Goal: Task Accomplishment & Management: Use online tool/utility

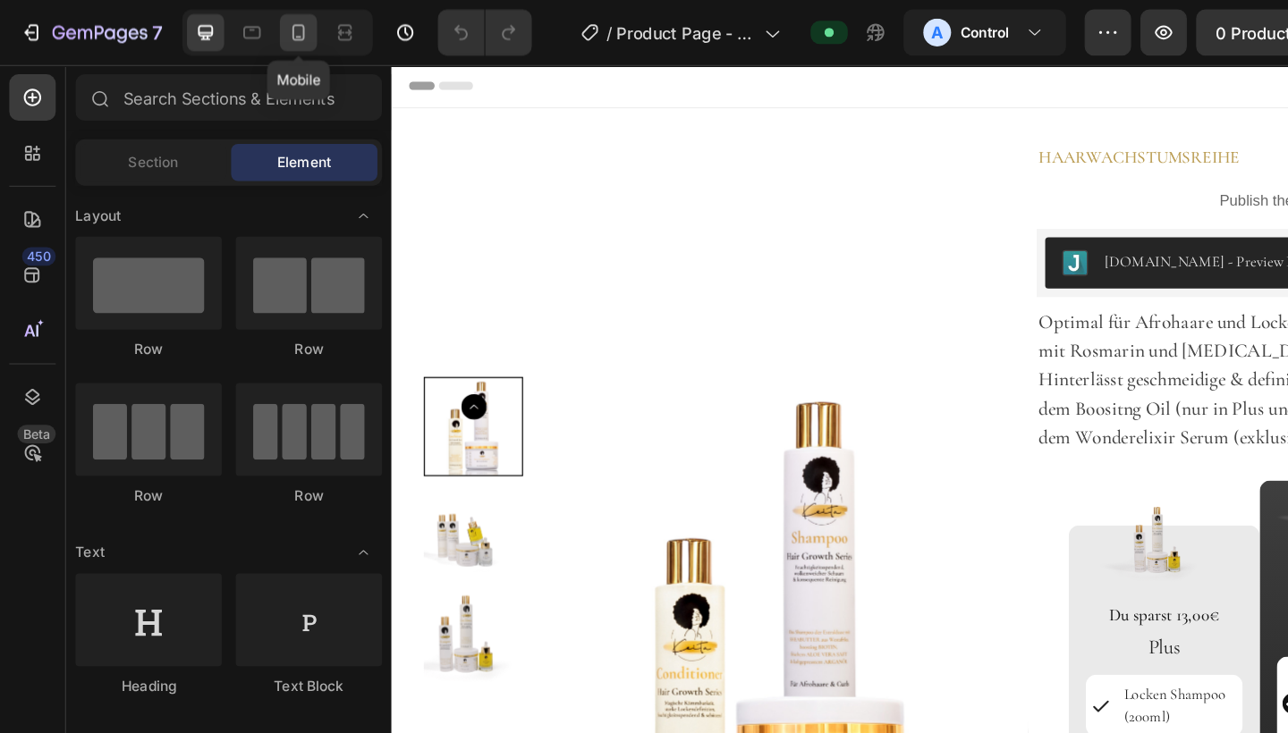
click at [231, 26] on icon at bounding box center [230, 25] width 18 height 18
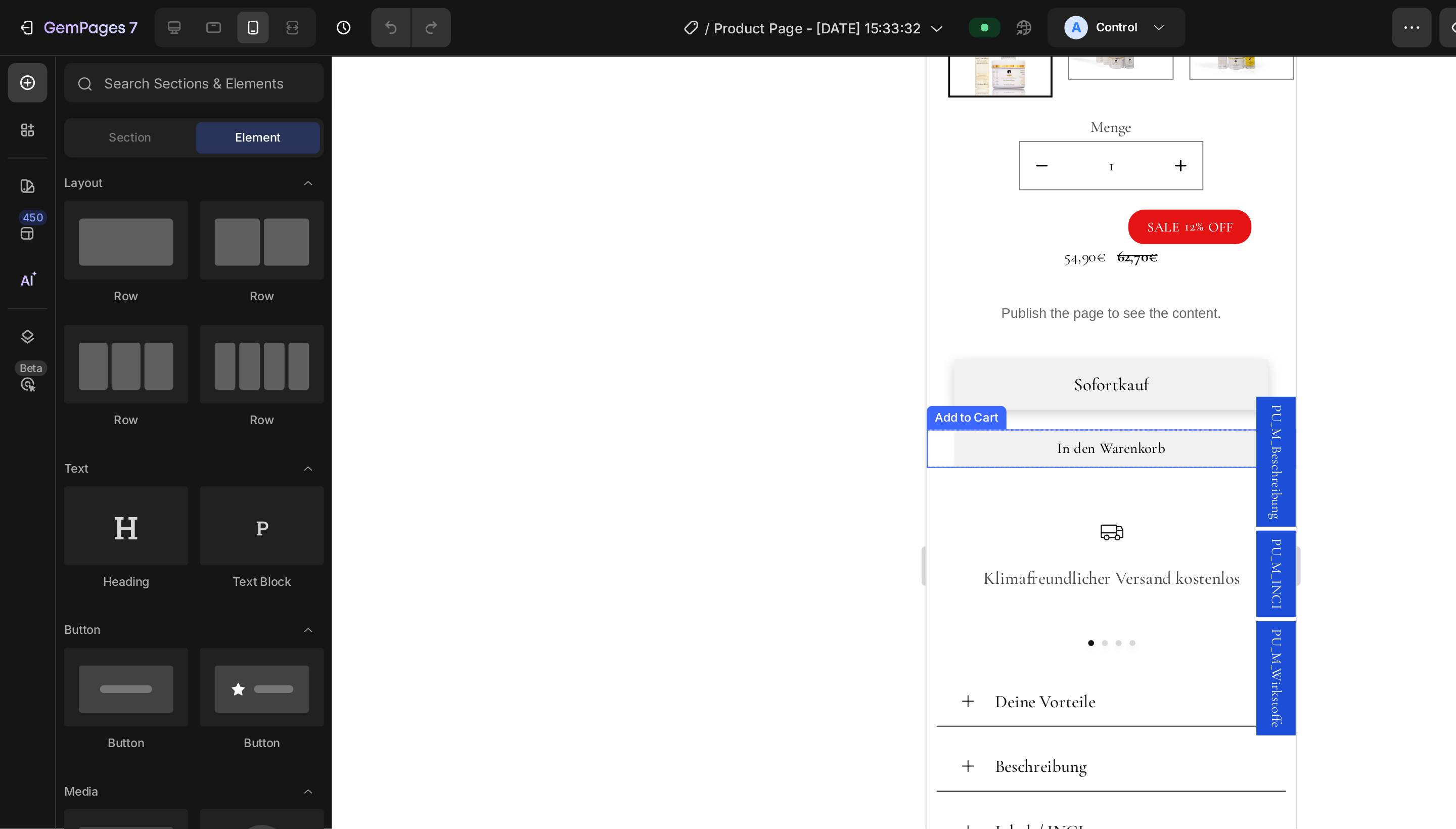
scroll to position [409, 0]
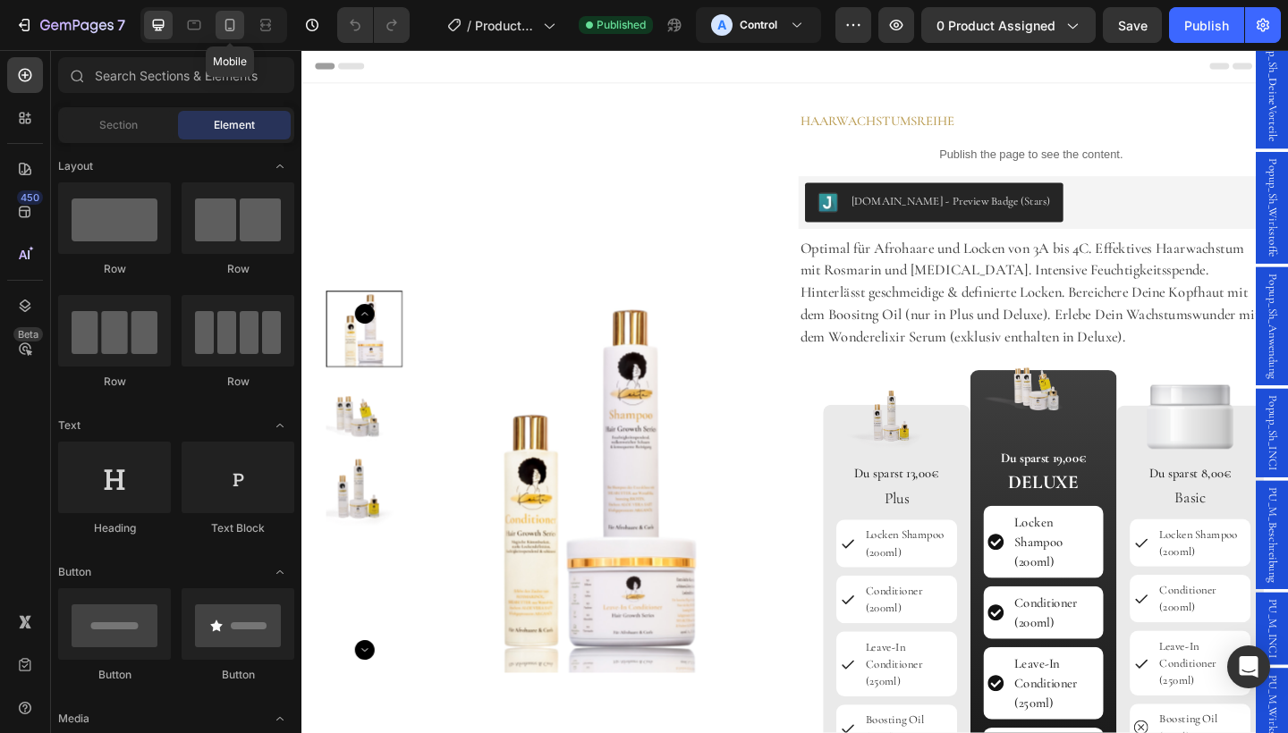
click at [242, 19] on div at bounding box center [230, 25] width 29 height 29
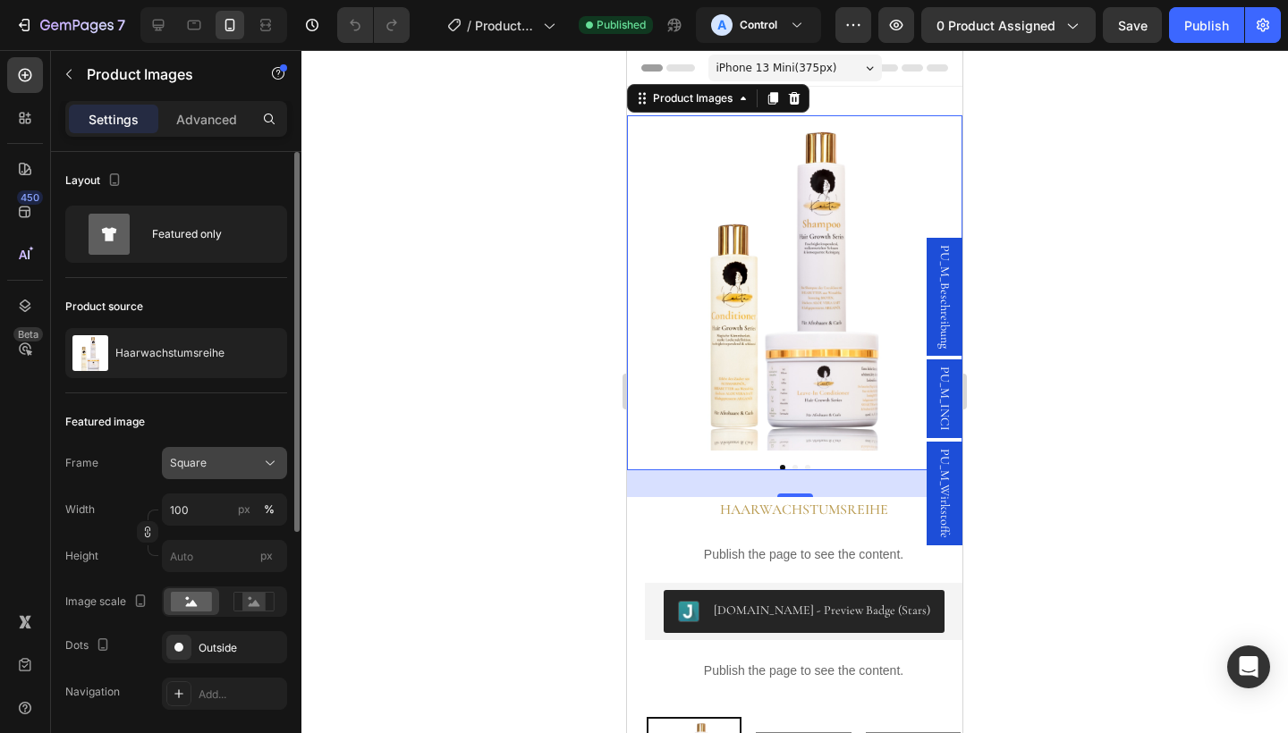
click at [254, 472] on button "Square" at bounding box center [224, 463] width 125 height 32
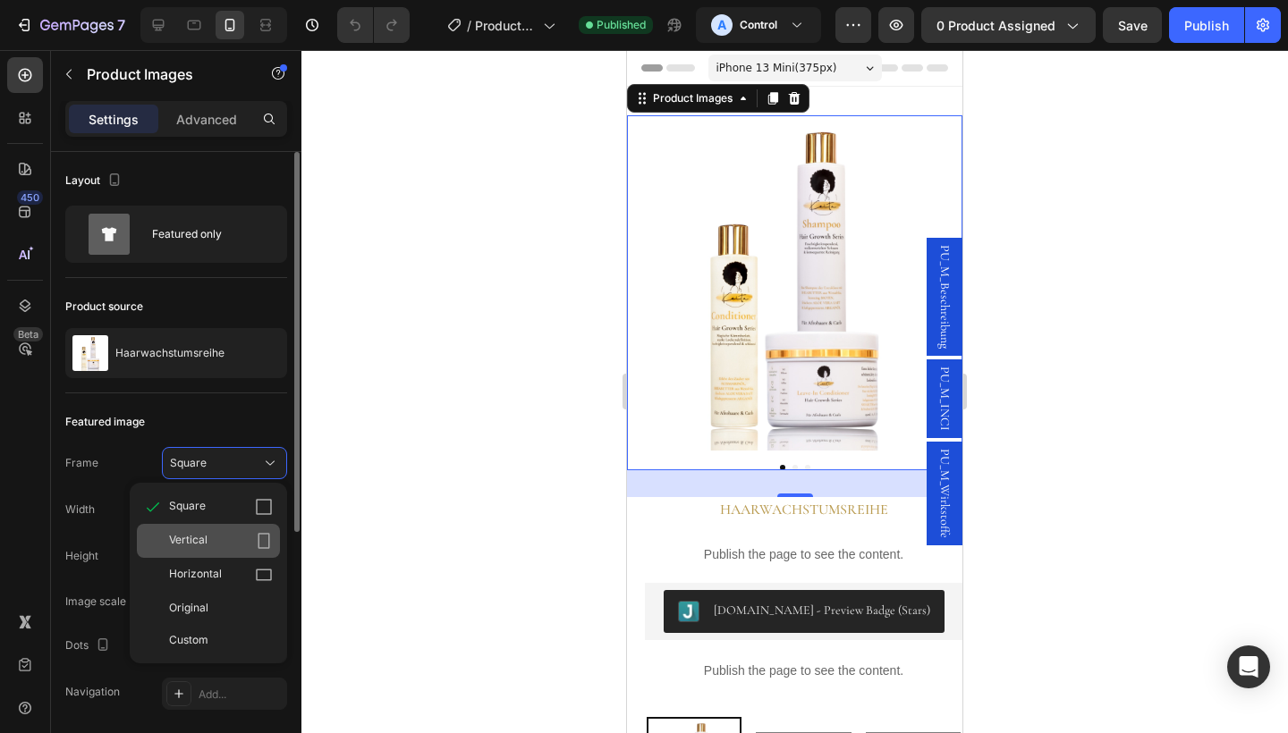
click at [203, 550] on div "Vertical" at bounding box center [208, 541] width 143 height 34
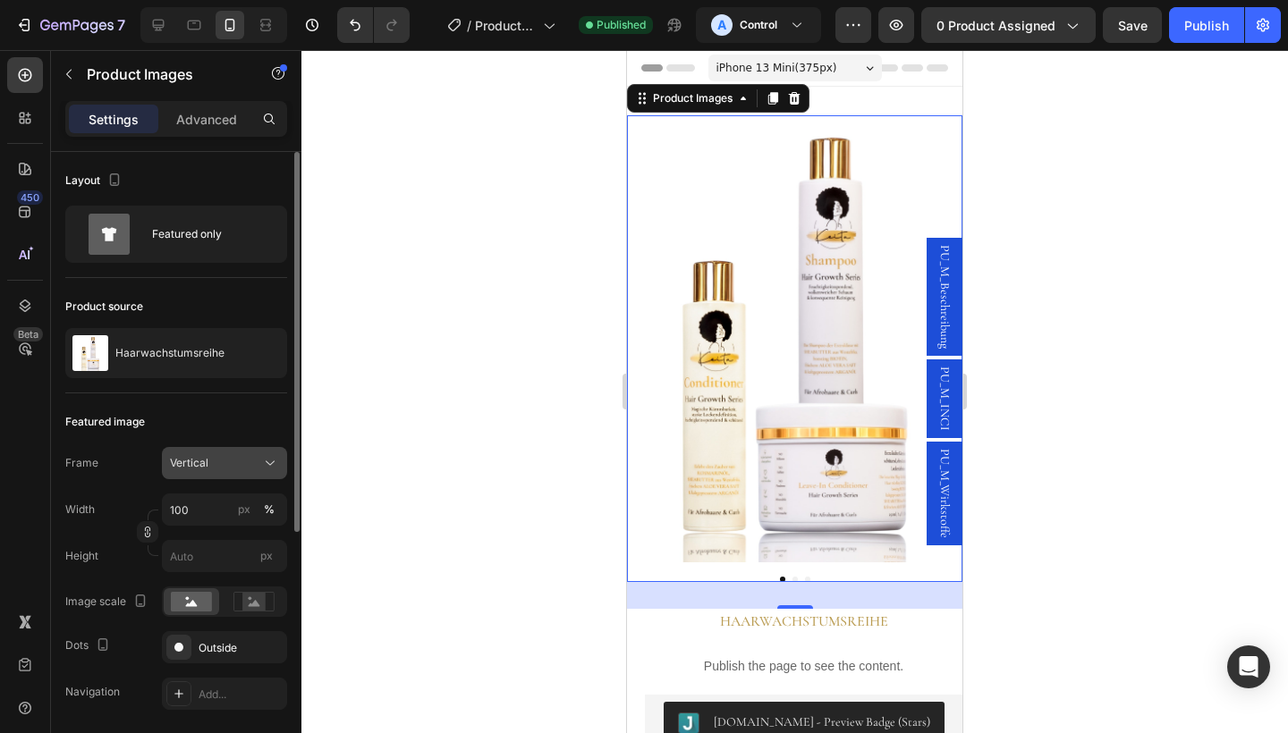
click at [245, 461] on div "Vertical" at bounding box center [214, 463] width 88 height 16
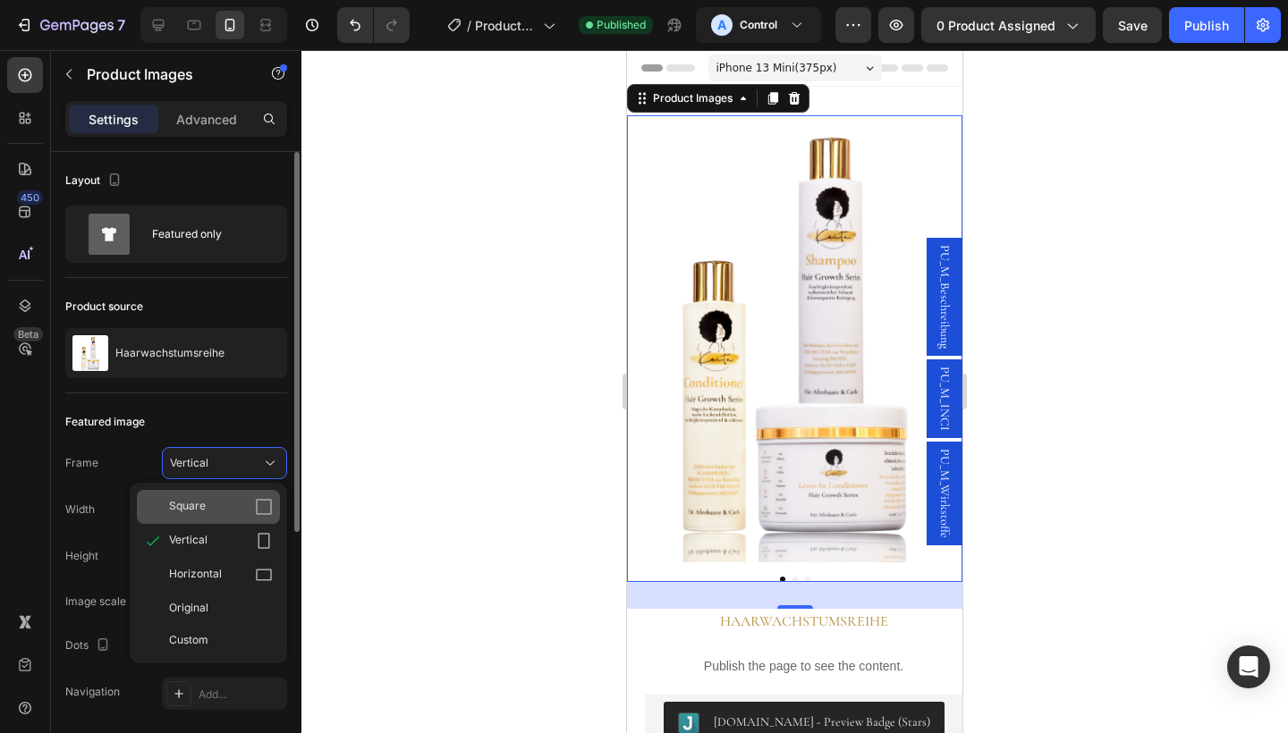
click at [216, 504] on div "Square" at bounding box center [221, 507] width 104 height 18
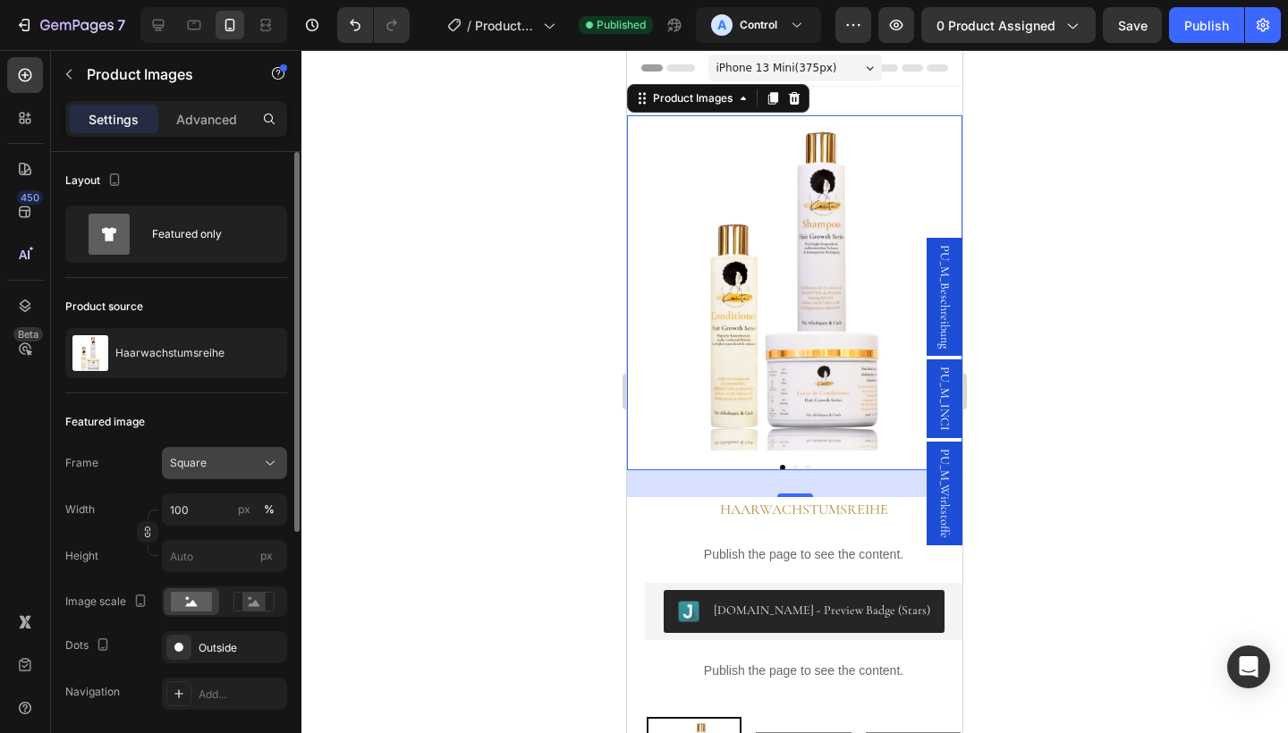
click at [231, 469] on div "Square" at bounding box center [214, 463] width 88 height 16
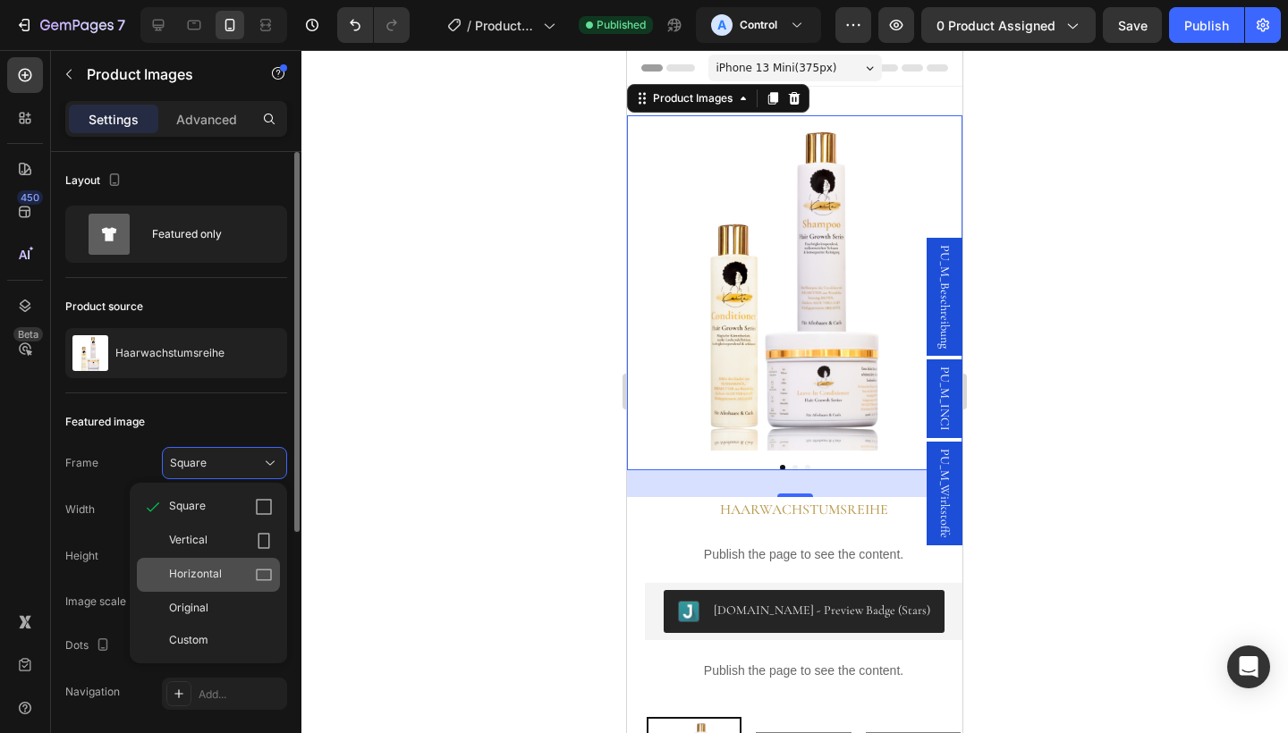
click at [224, 572] on div "Horizontal" at bounding box center [221, 575] width 104 height 18
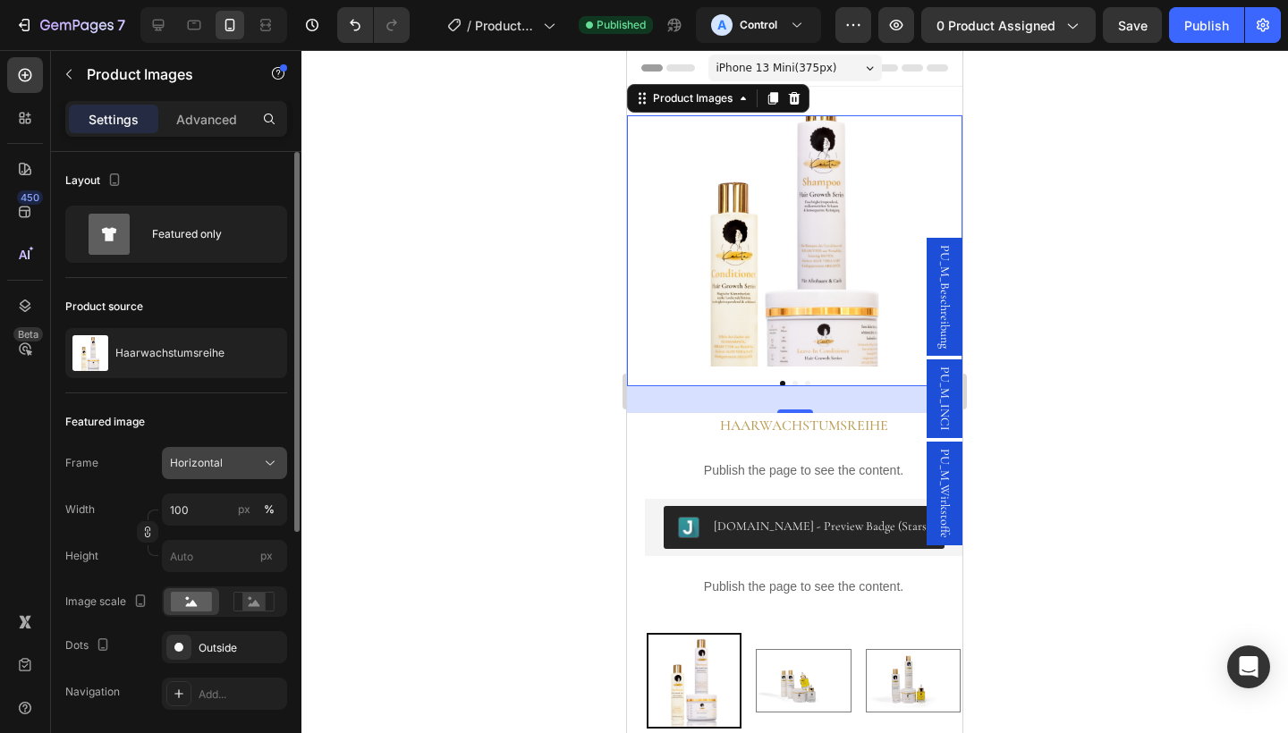
click at [259, 470] on div "Horizontal" at bounding box center [224, 463] width 109 height 18
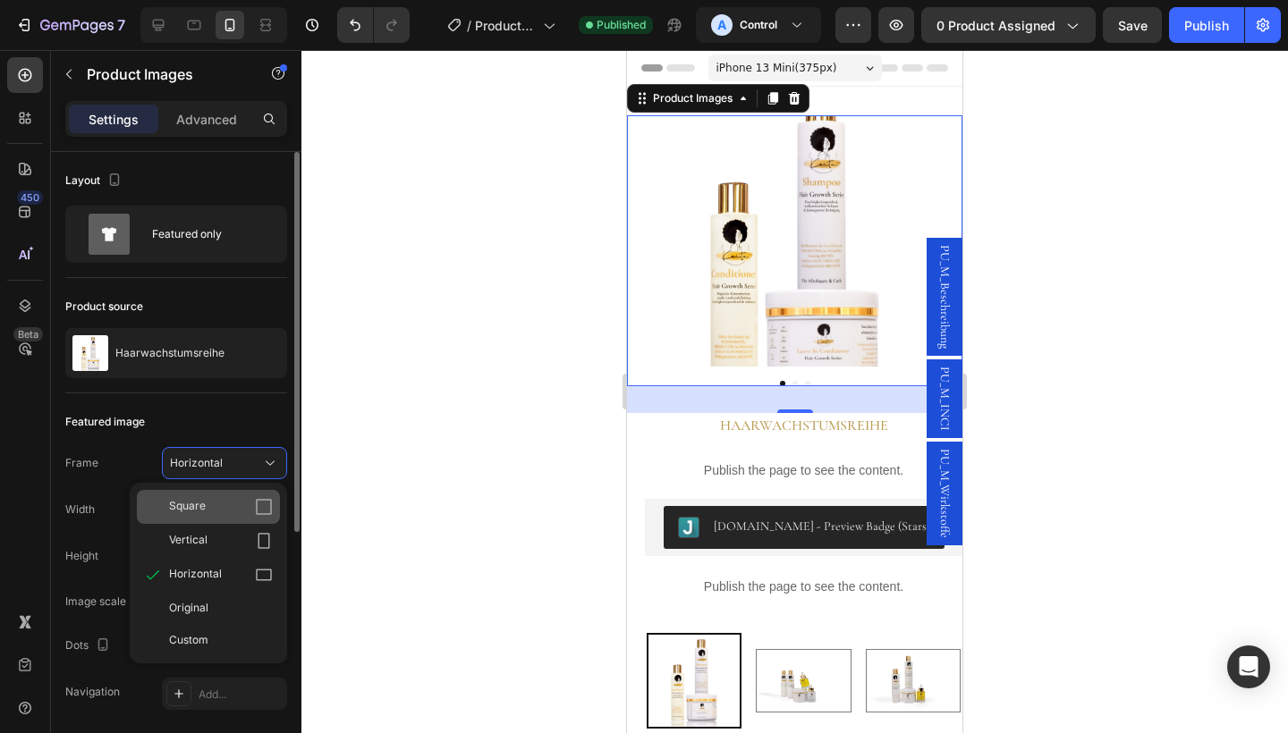
click at [219, 509] on div "Square" at bounding box center [221, 507] width 104 height 18
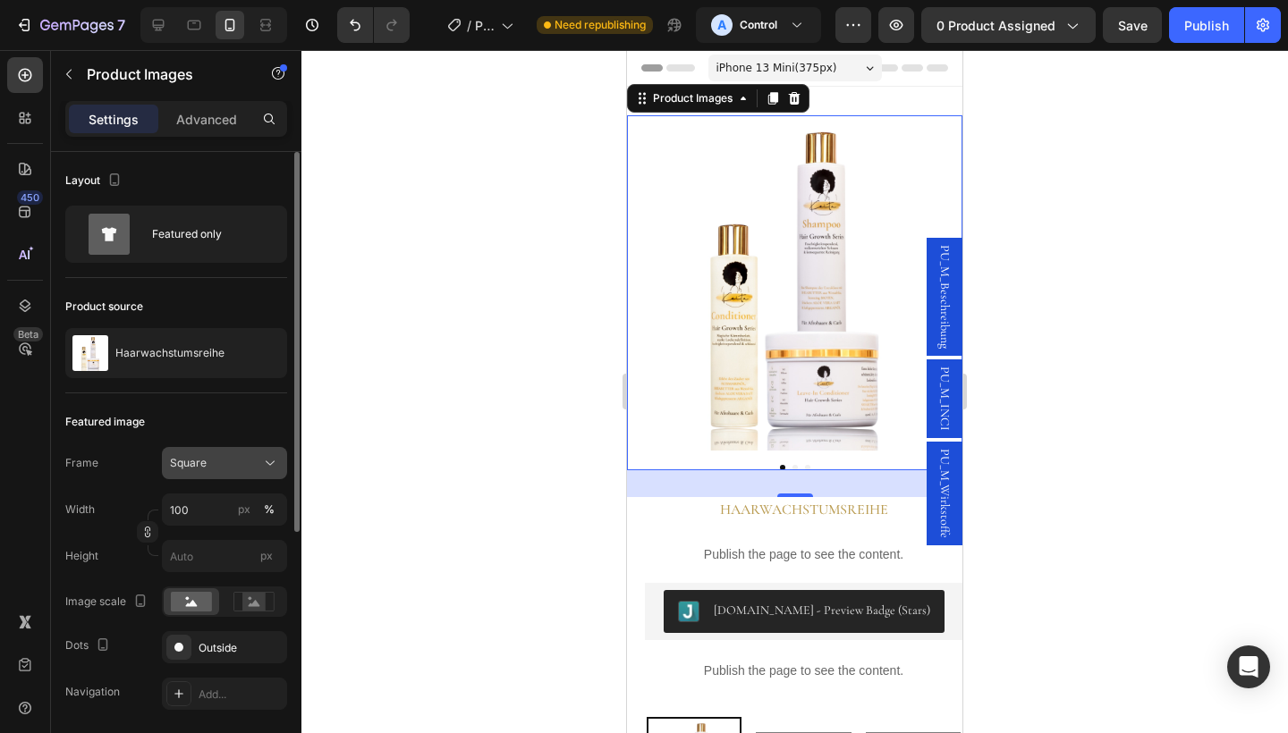
click at [254, 467] on div "Square" at bounding box center [214, 463] width 88 height 16
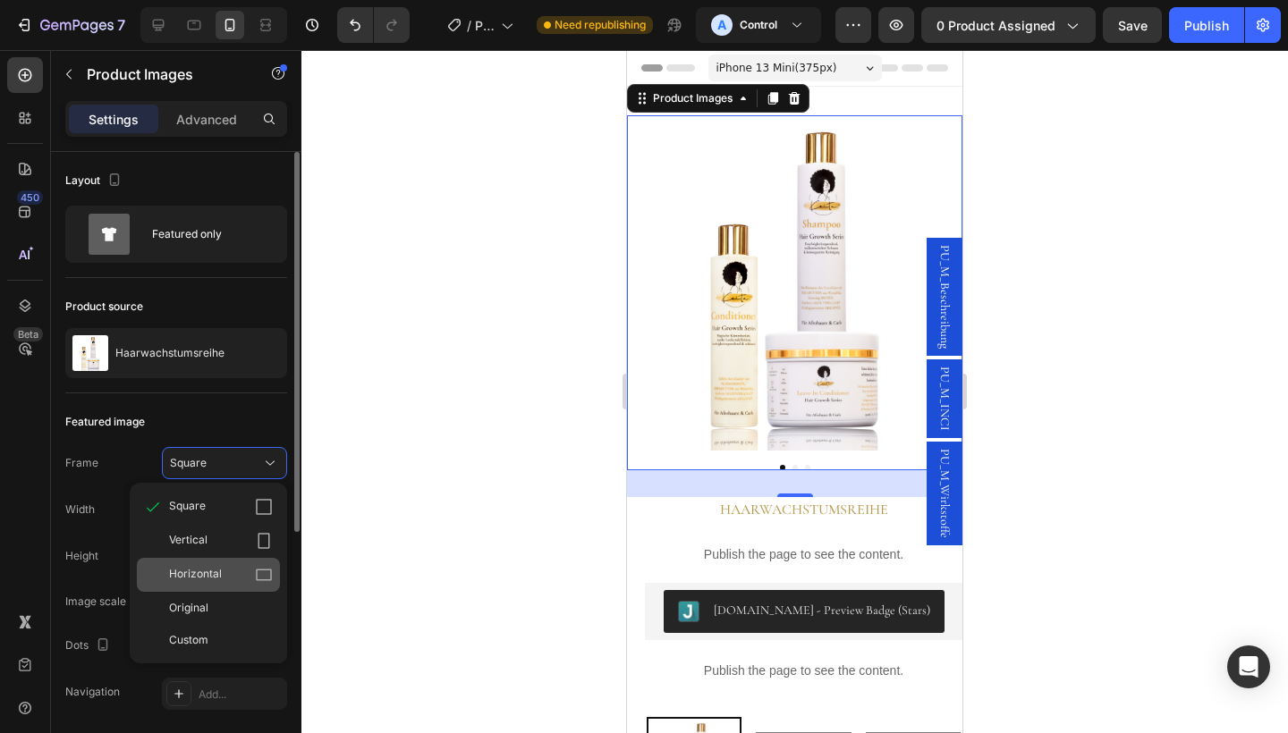
click at [214, 559] on div "Horizontal" at bounding box center [208, 575] width 143 height 34
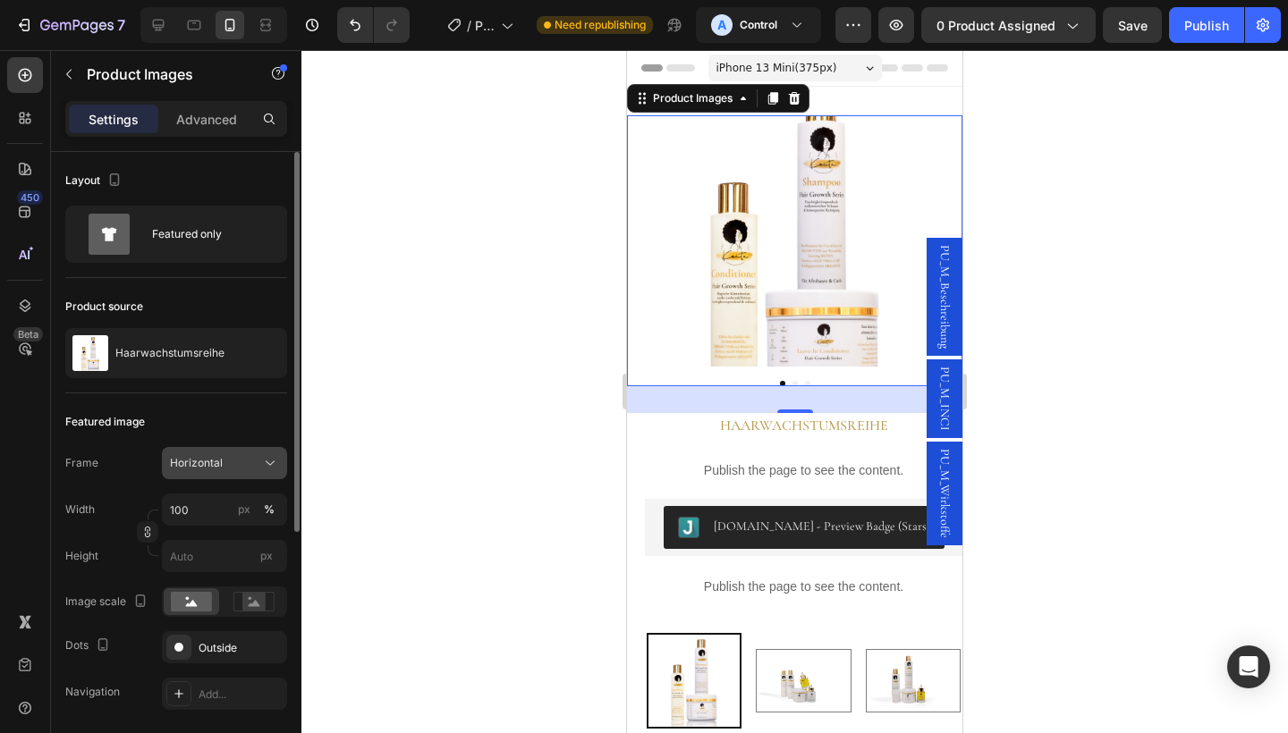
click at [242, 466] on div "Horizontal" at bounding box center [214, 463] width 88 height 16
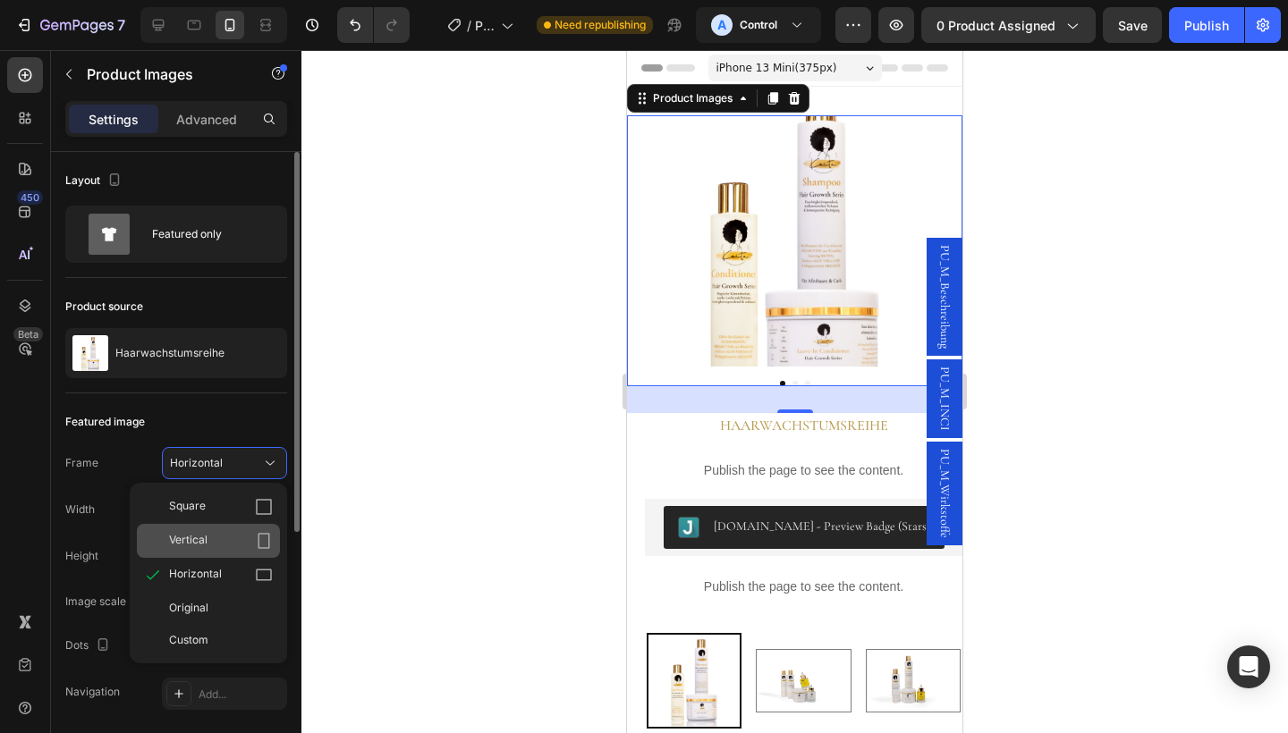
click at [225, 540] on div "Vertical" at bounding box center [221, 541] width 104 height 18
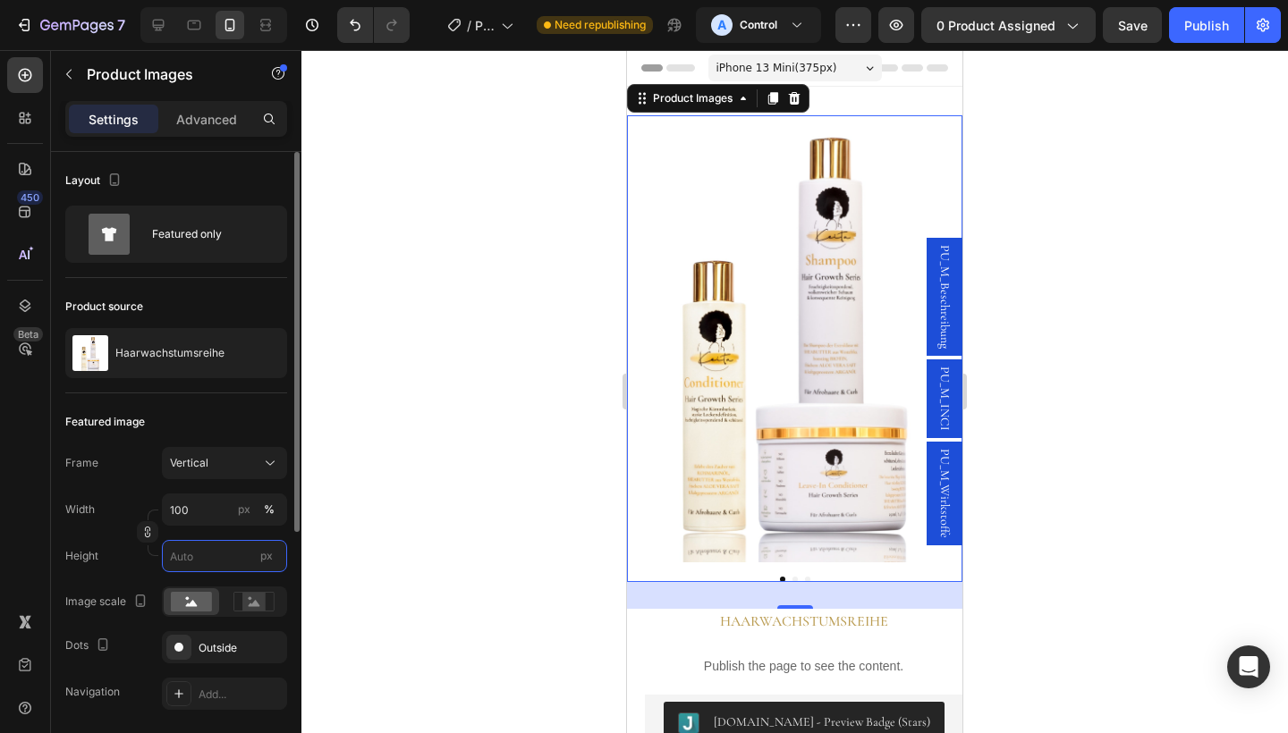
click at [197, 564] on input "px" at bounding box center [224, 556] width 125 height 32
click at [247, 605] on rect at bounding box center [253, 602] width 23 height 18
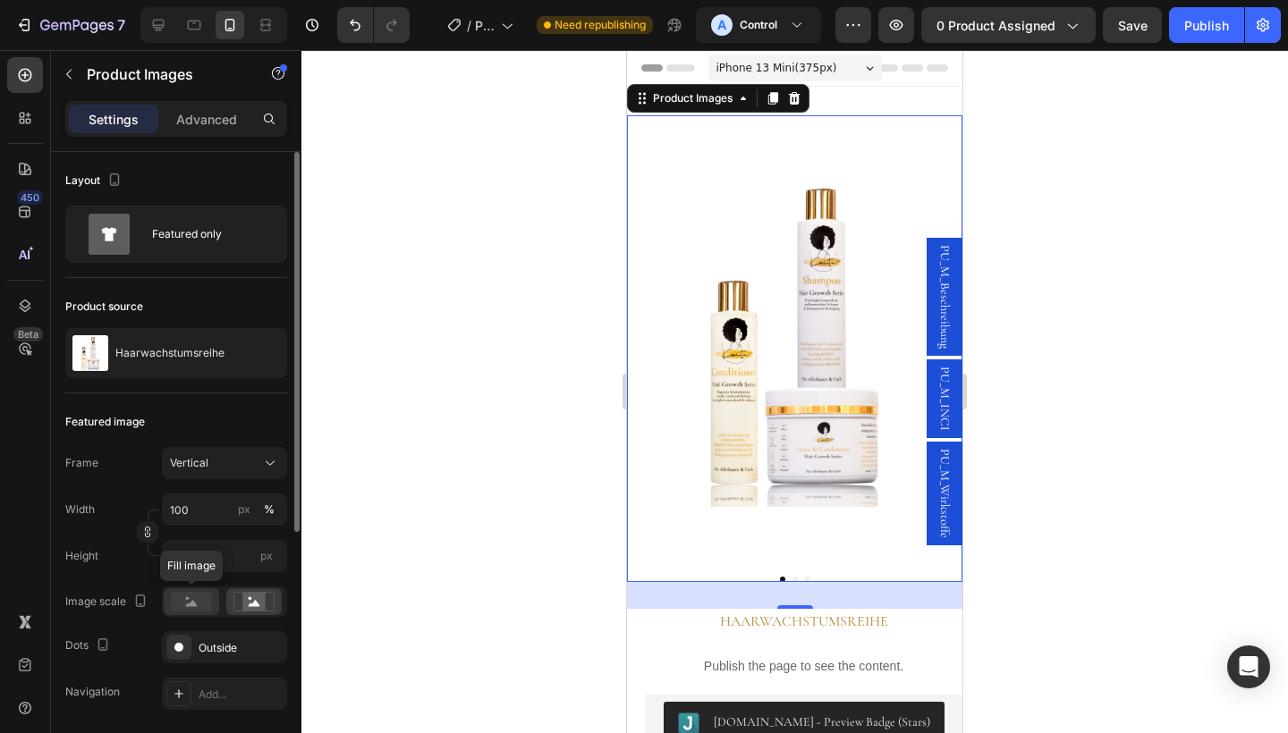
click at [188, 598] on circle at bounding box center [188, 599] width 4 height 4
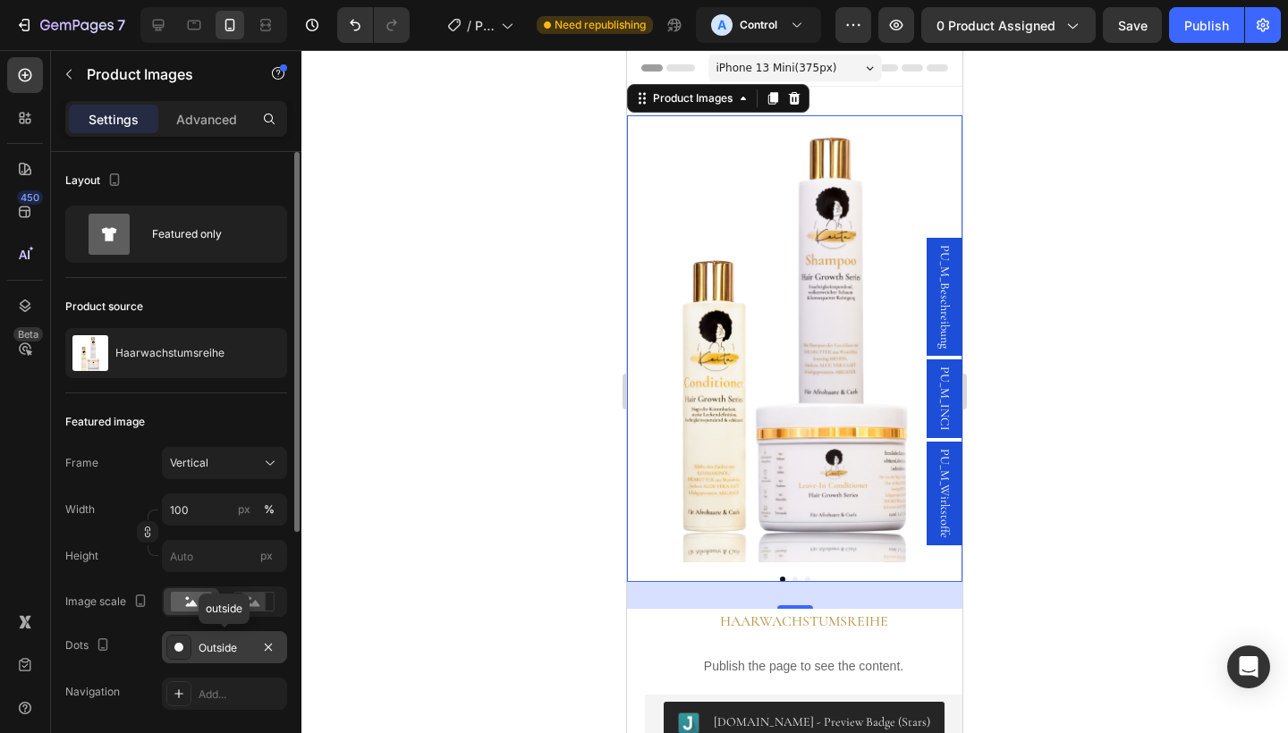
click at [212, 649] on div "Outside" at bounding box center [225, 648] width 52 height 16
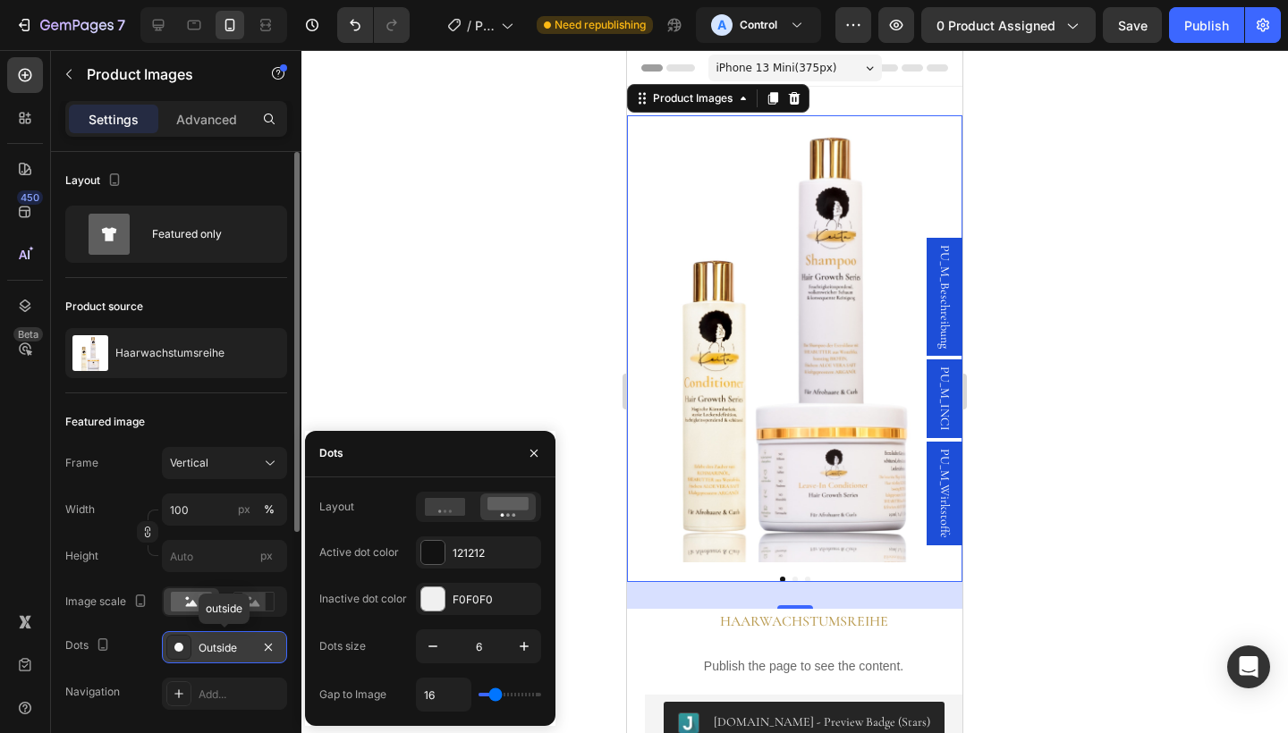
click at [212, 649] on div "Outside" at bounding box center [225, 648] width 52 height 16
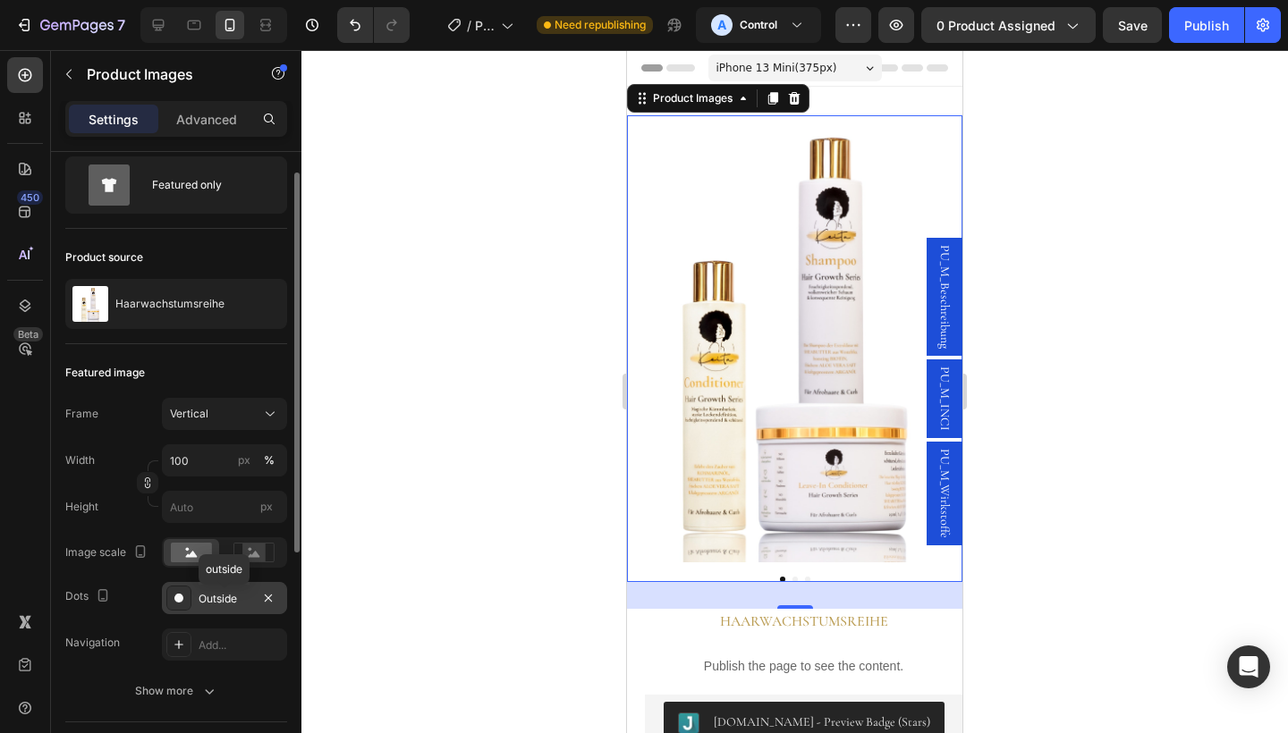
scroll to position [73, 0]
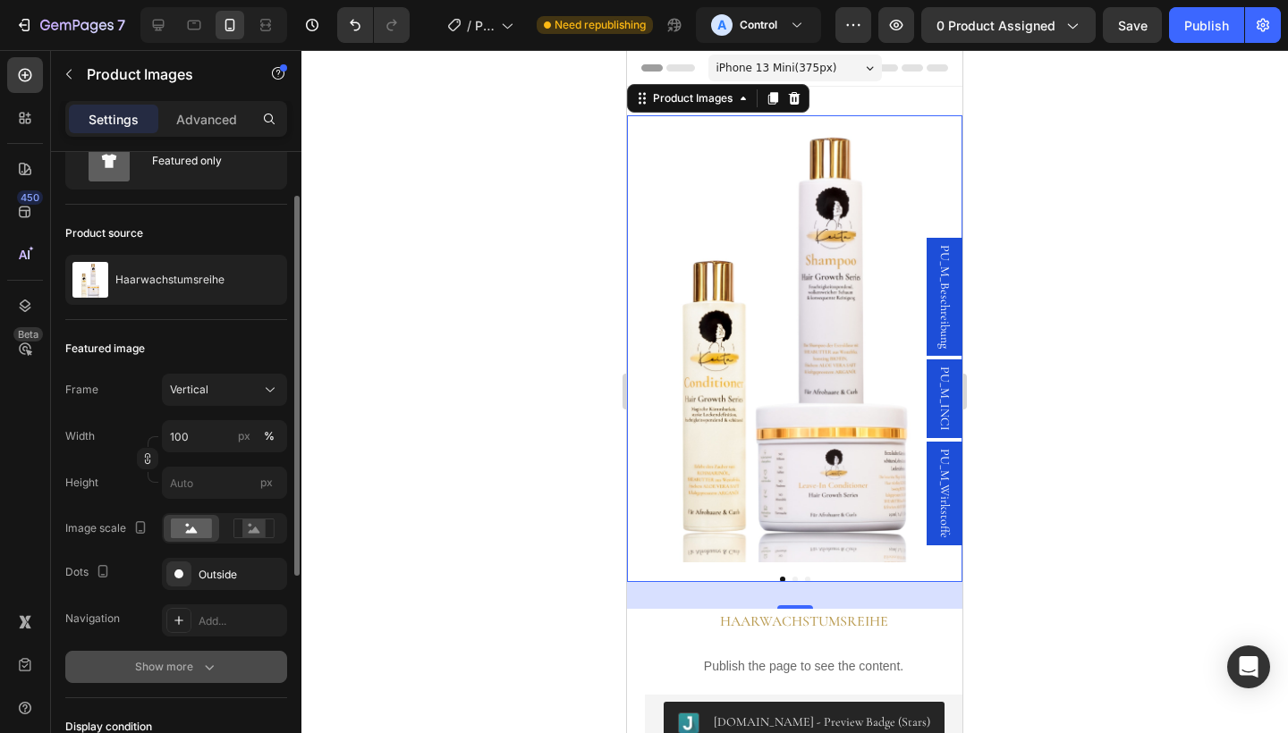
click at [208, 662] on icon "button" at bounding box center [209, 667] width 18 height 18
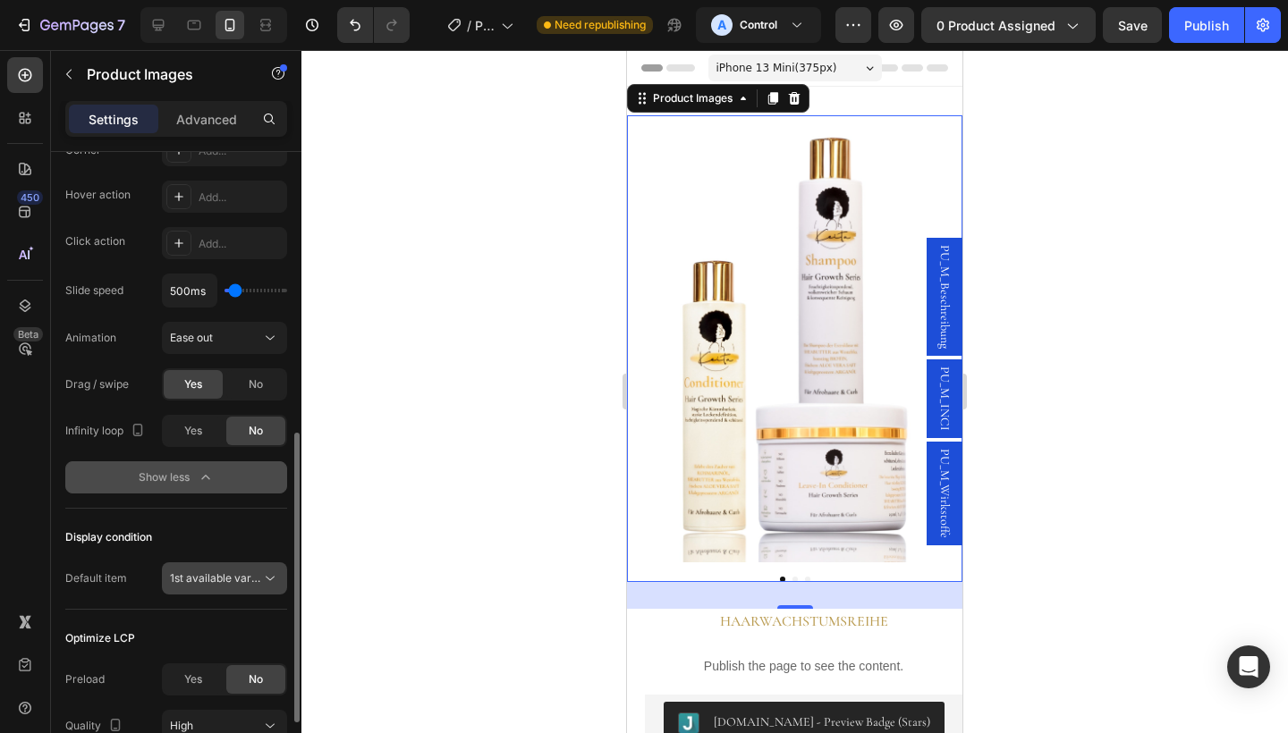
scroll to position [604, 0]
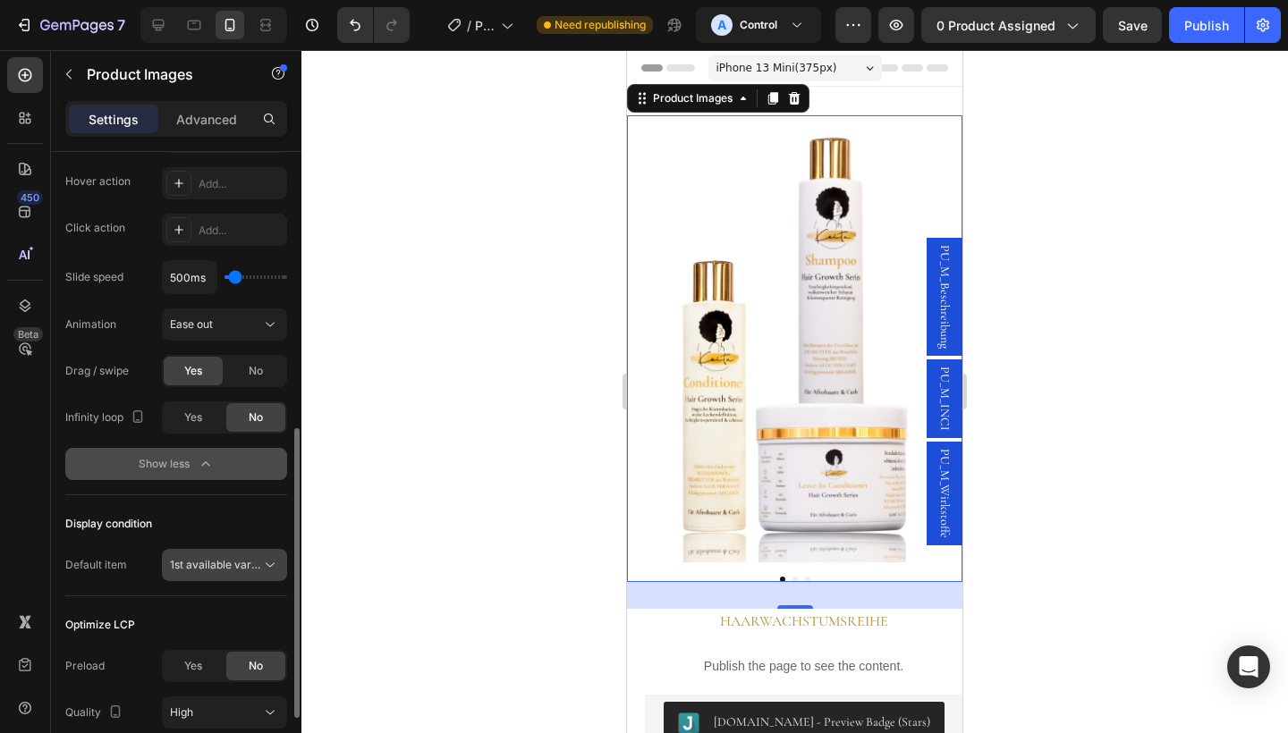
click at [267, 564] on icon at bounding box center [270, 566] width 9 height 4
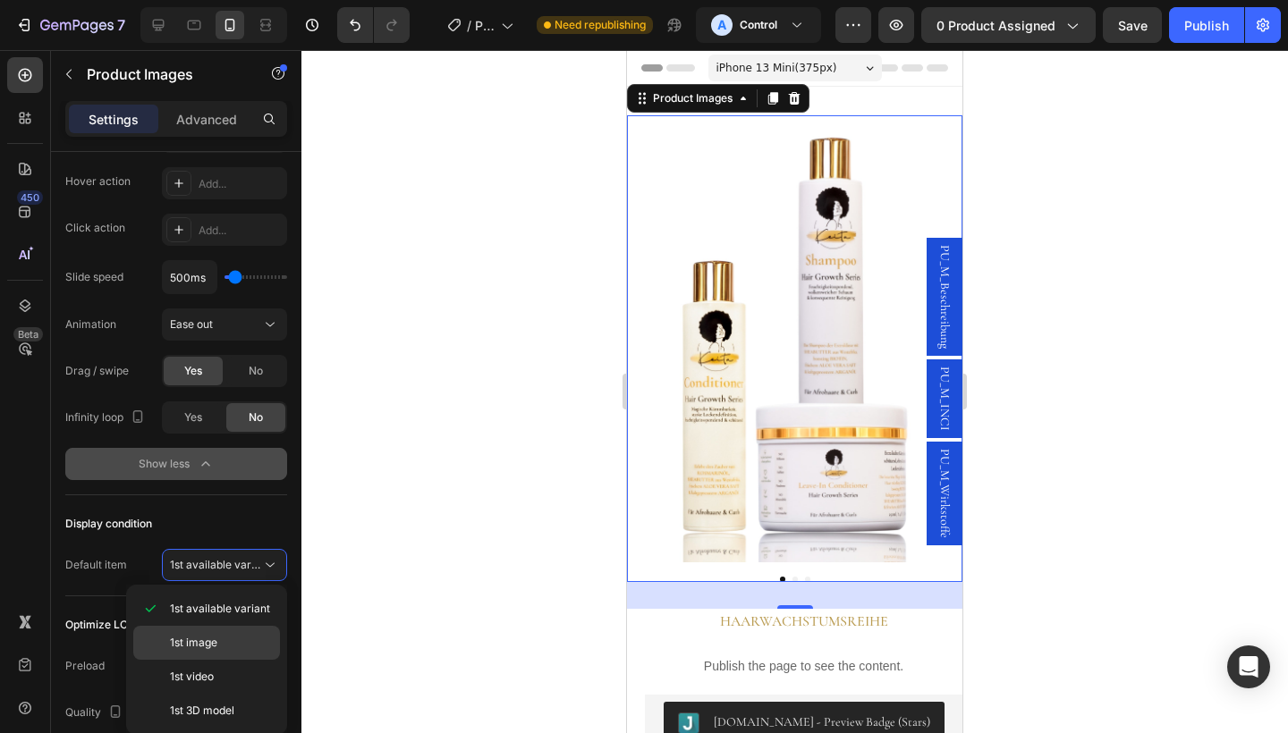
click at [225, 642] on p "1st image" at bounding box center [221, 643] width 102 height 16
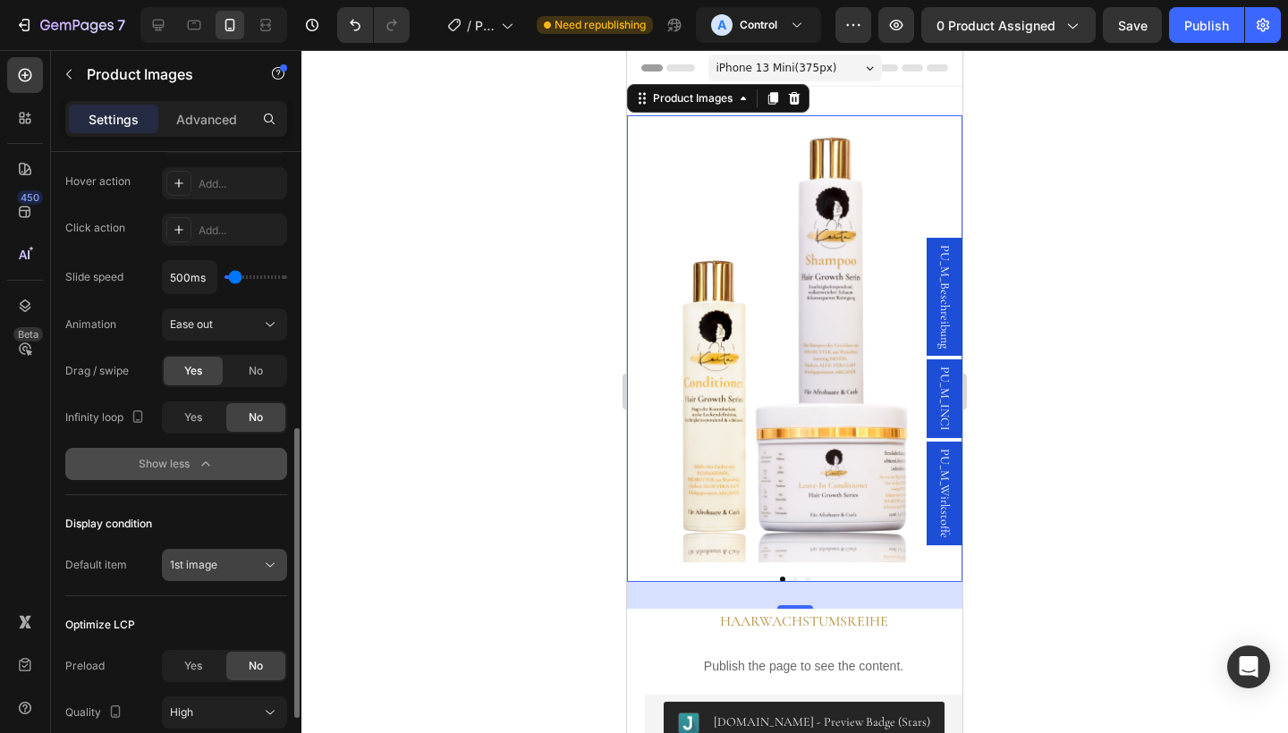
click at [246, 555] on button "1st image" at bounding box center [224, 565] width 125 height 32
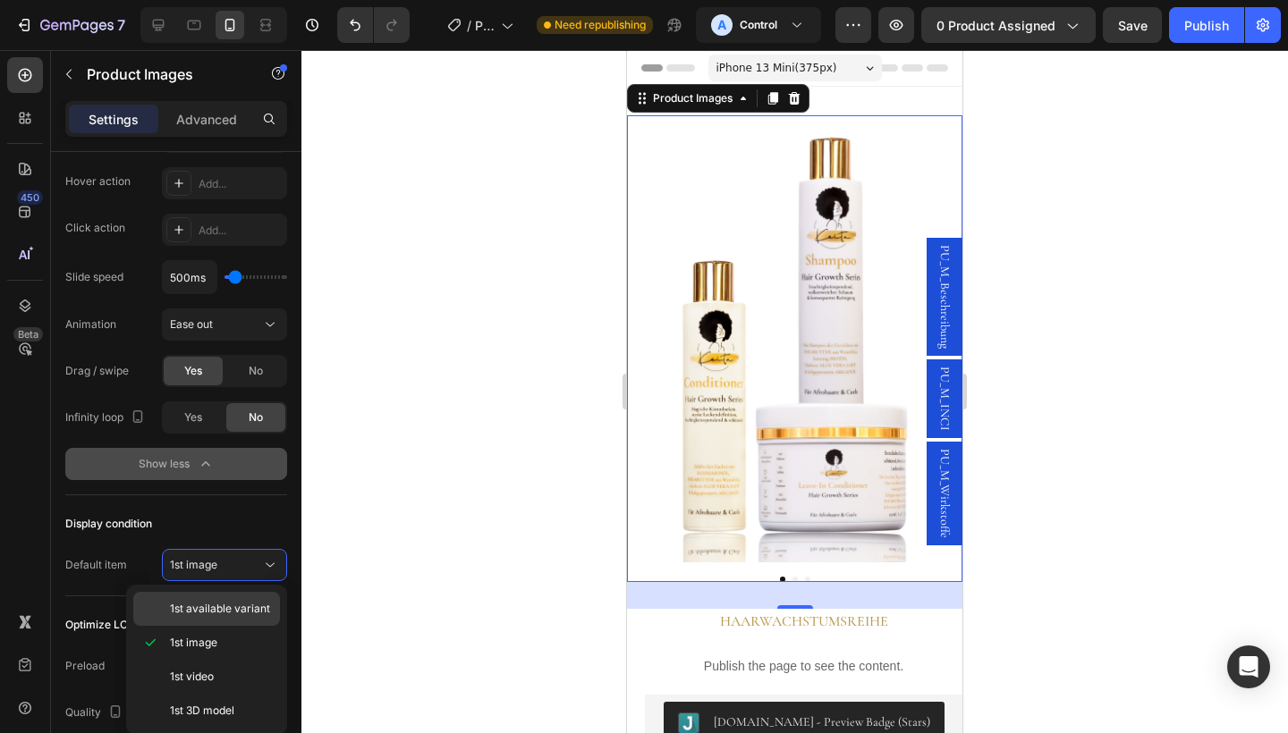
click at [224, 608] on span "1st available variant" at bounding box center [220, 609] width 100 height 16
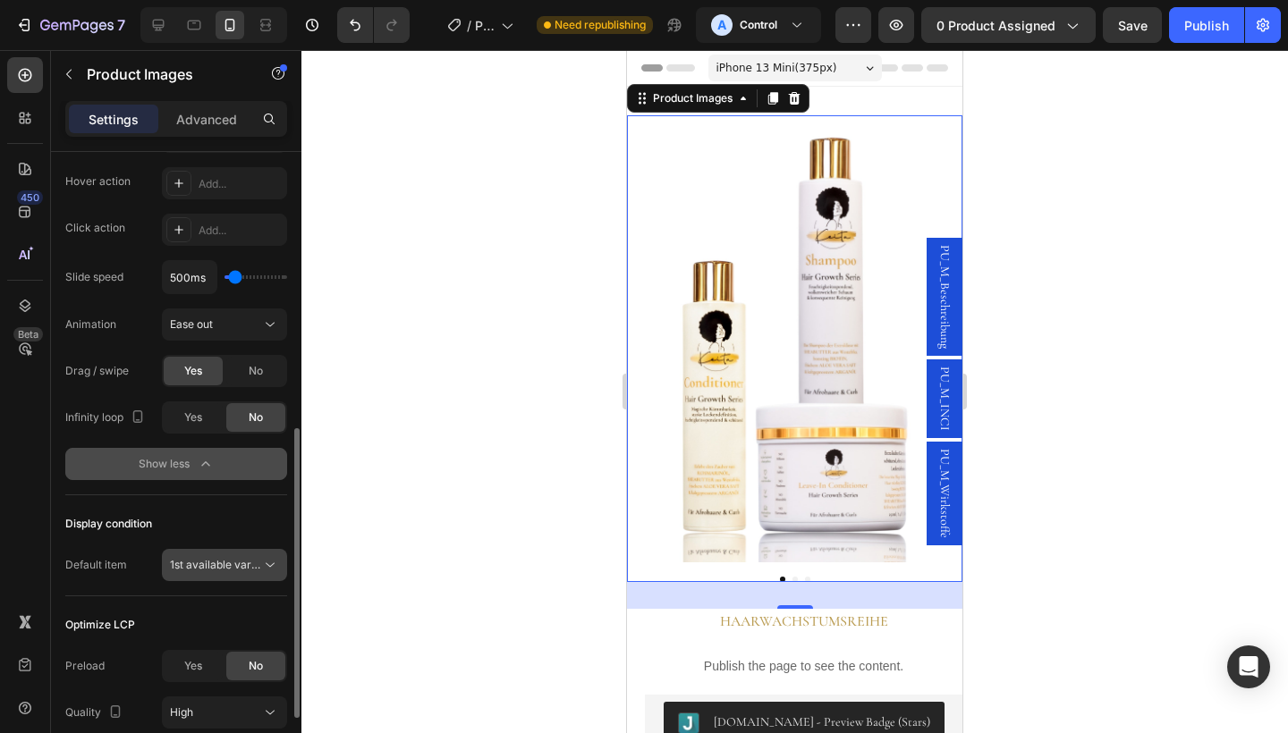
click at [249, 579] on button "1st available variant" at bounding box center [224, 565] width 125 height 32
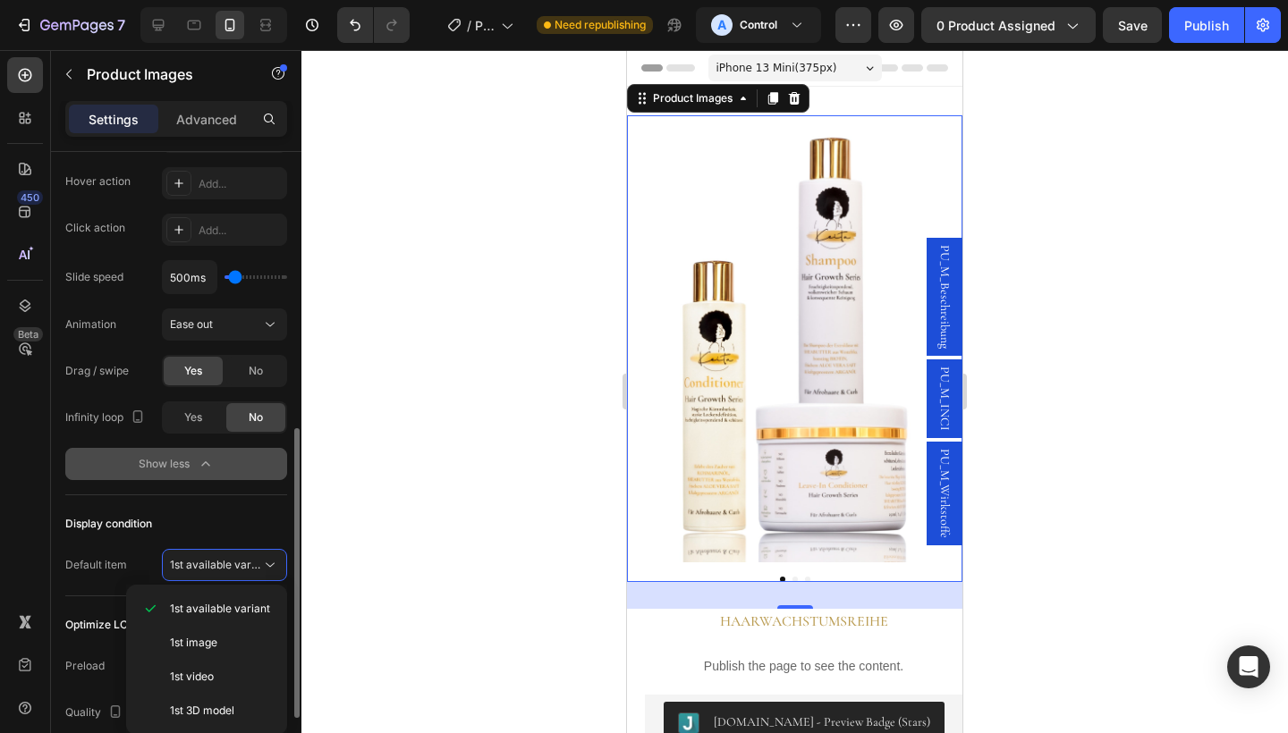
click at [255, 532] on div "Display condition" at bounding box center [176, 524] width 222 height 29
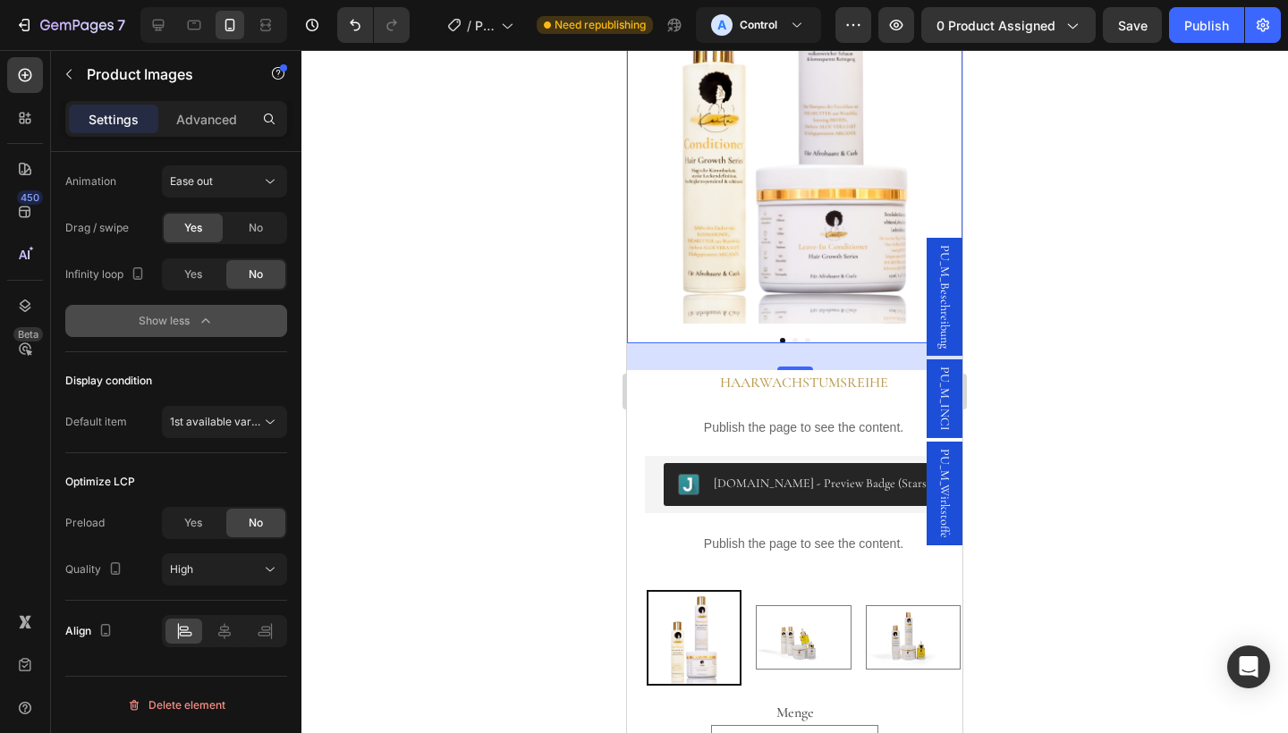
scroll to position [240, 0]
click at [794, 339] on button "Dot" at bounding box center [794, 339] width 5 height 5
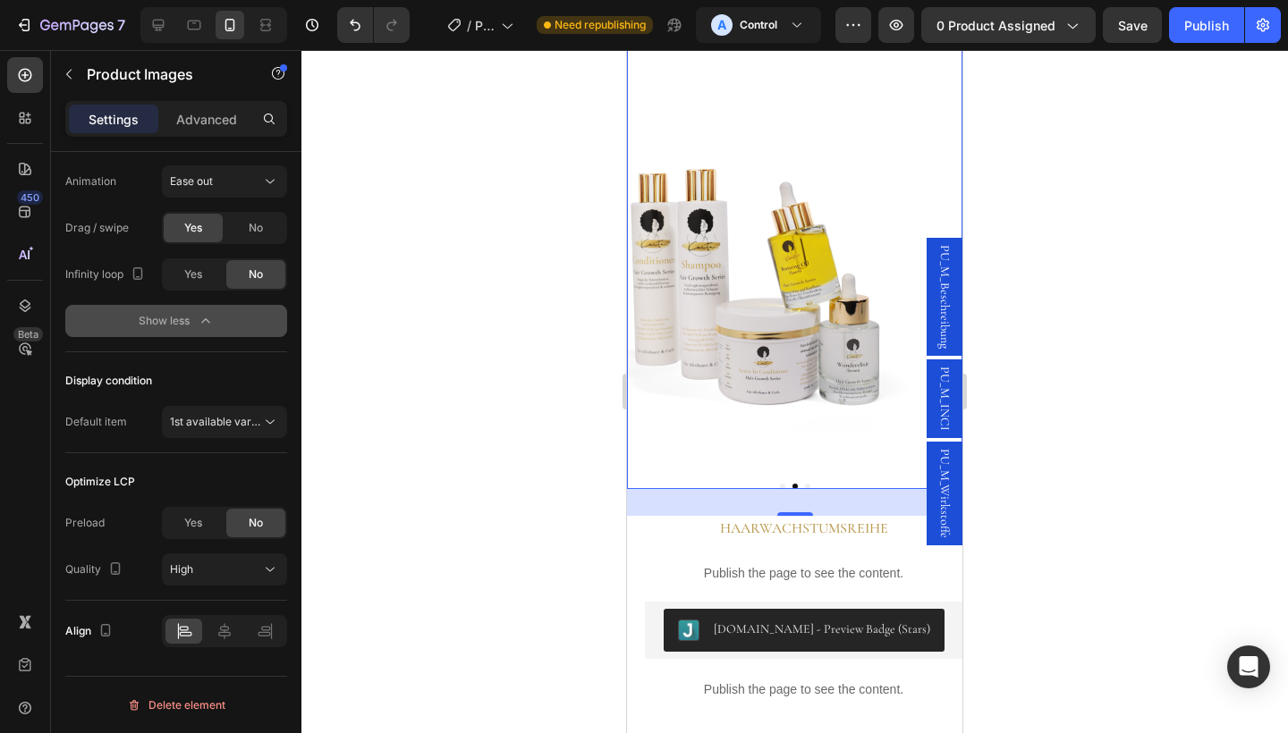
scroll to position [76, 0]
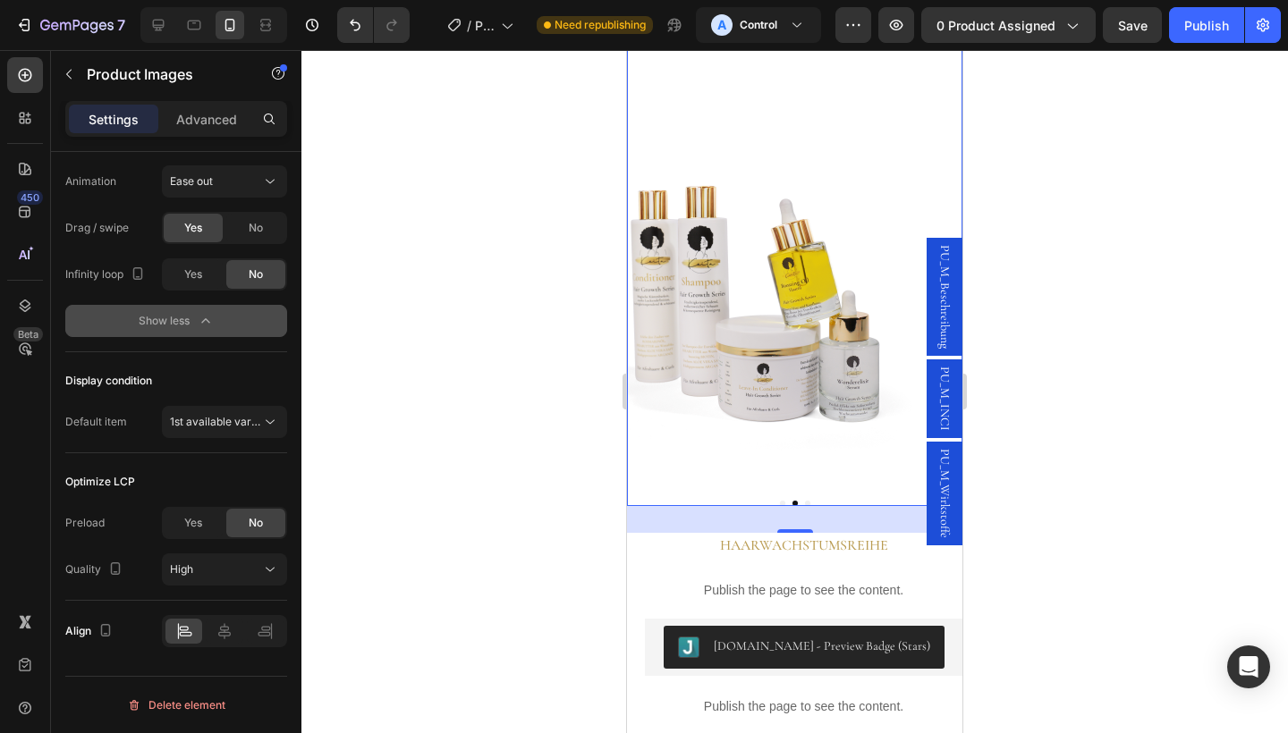
click at [806, 503] on button "Dot" at bounding box center [807, 503] width 5 height 5
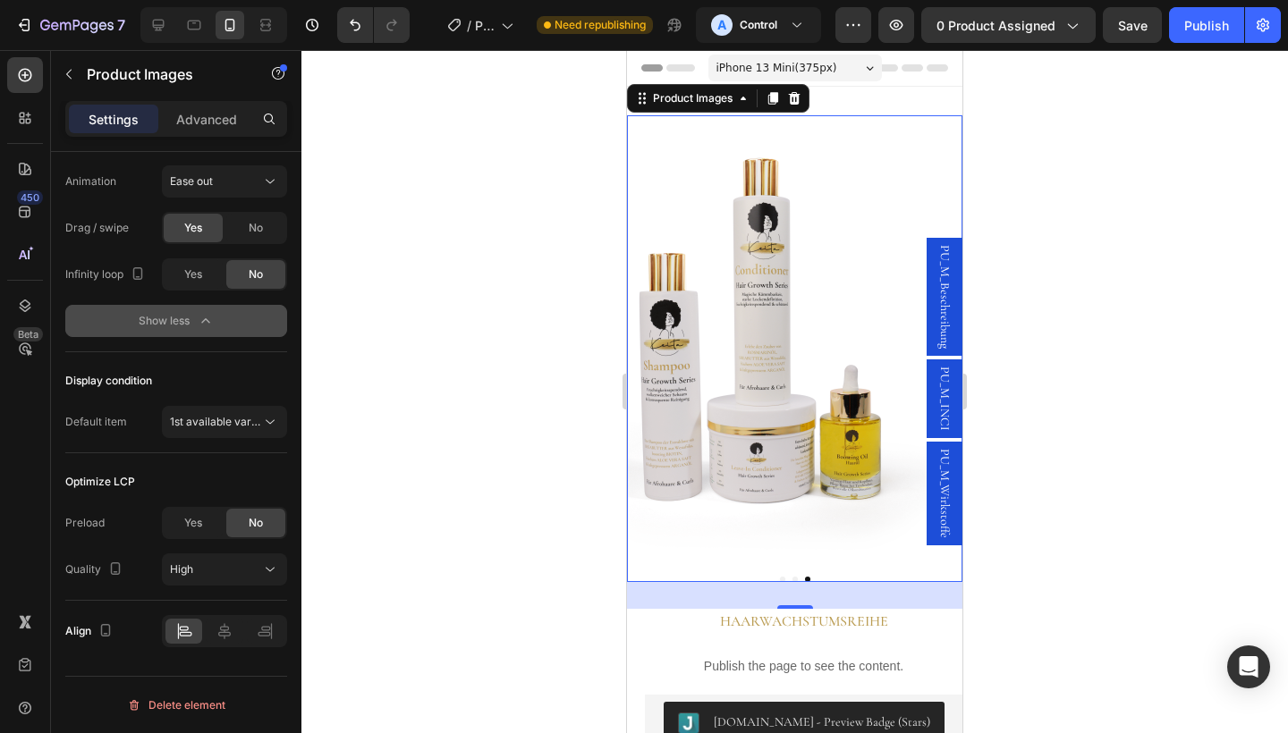
scroll to position [0, 0]
click at [710, 105] on div "Product Images" at bounding box center [692, 98] width 87 height 16
click at [699, 102] on div "Product Images" at bounding box center [692, 98] width 87 height 16
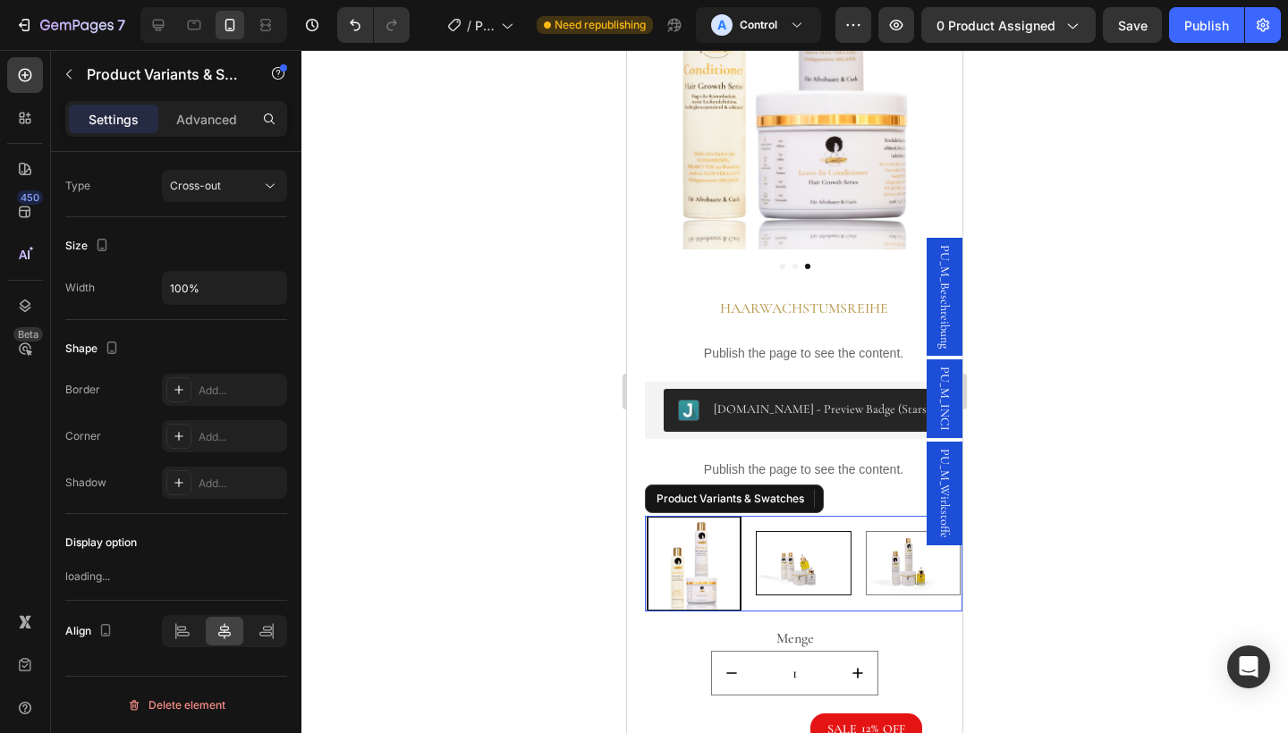
click at [832, 560] on img at bounding box center [804, 563] width 94 height 63
click at [804, 531] on input "Deluxe Deluxe" at bounding box center [803, 530] width 1 height 1
radio input "true"
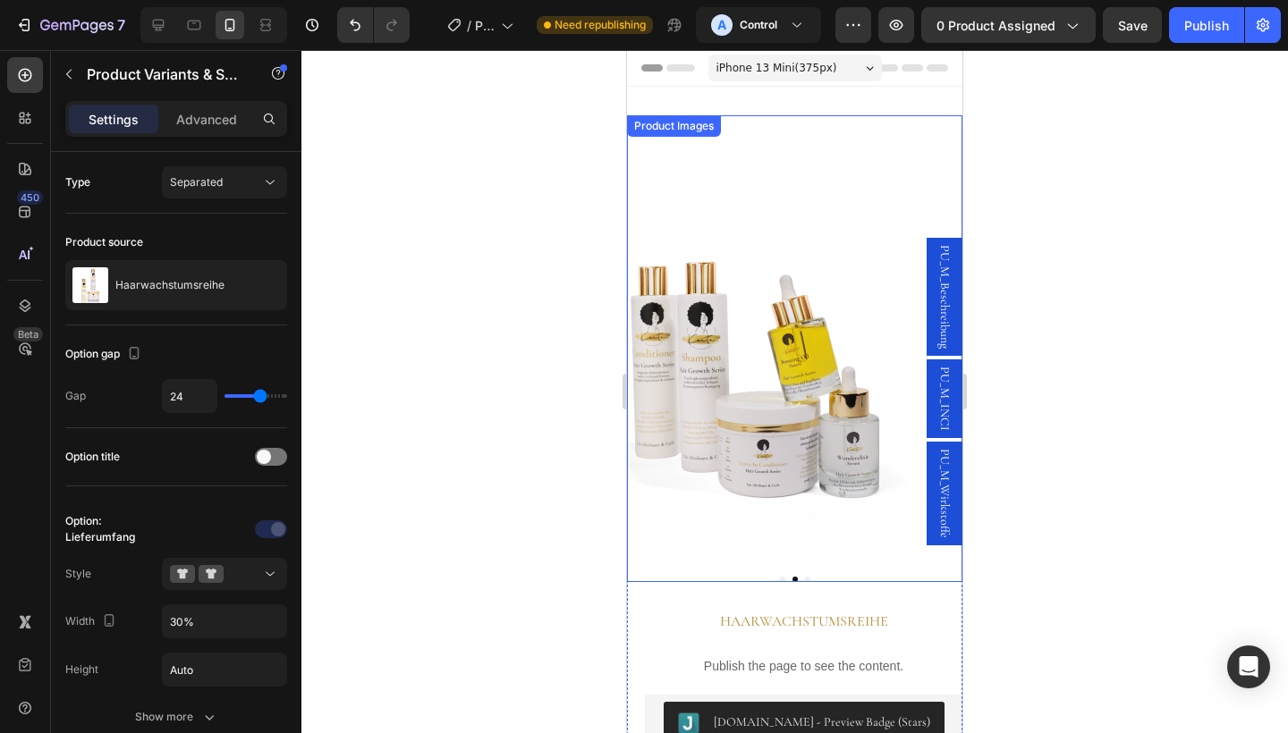
scroll to position [0, 0]
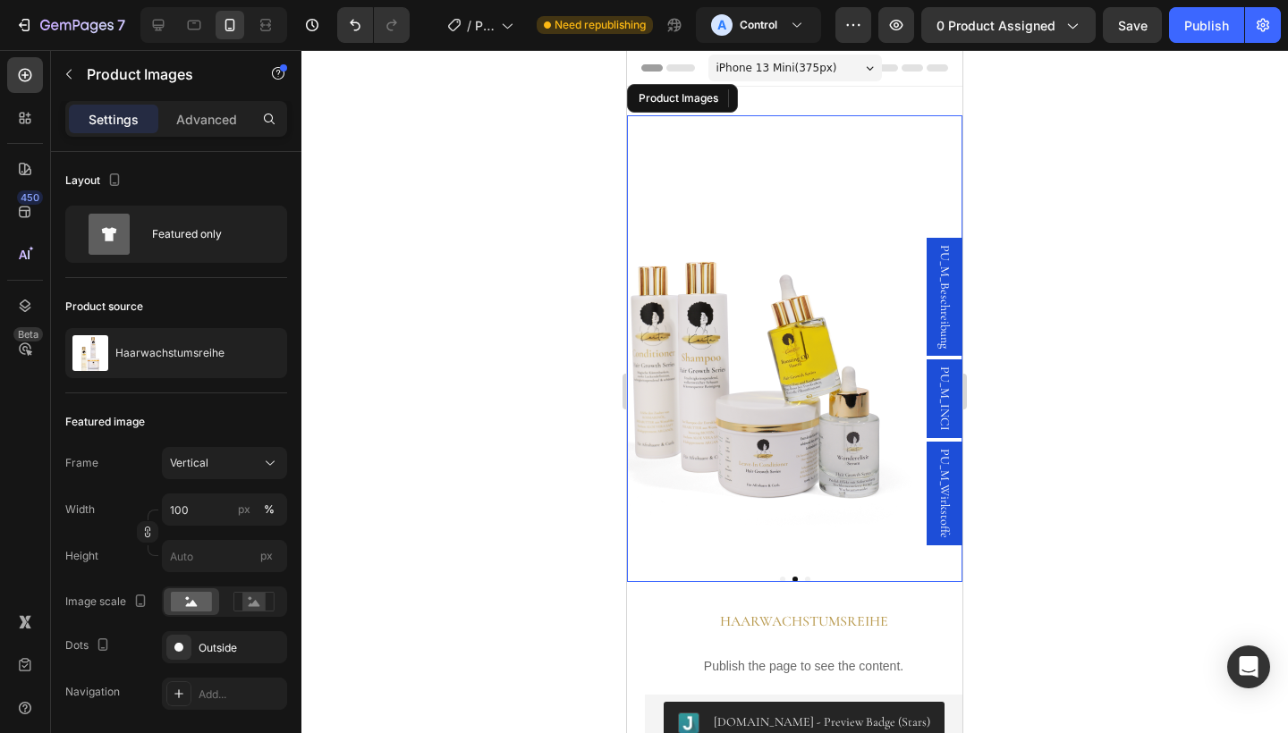
click at [832, 318] on img at bounding box center [794, 338] width 335 height 447
